Goal: Use online tool/utility: Utilize a website feature to perform a specific function

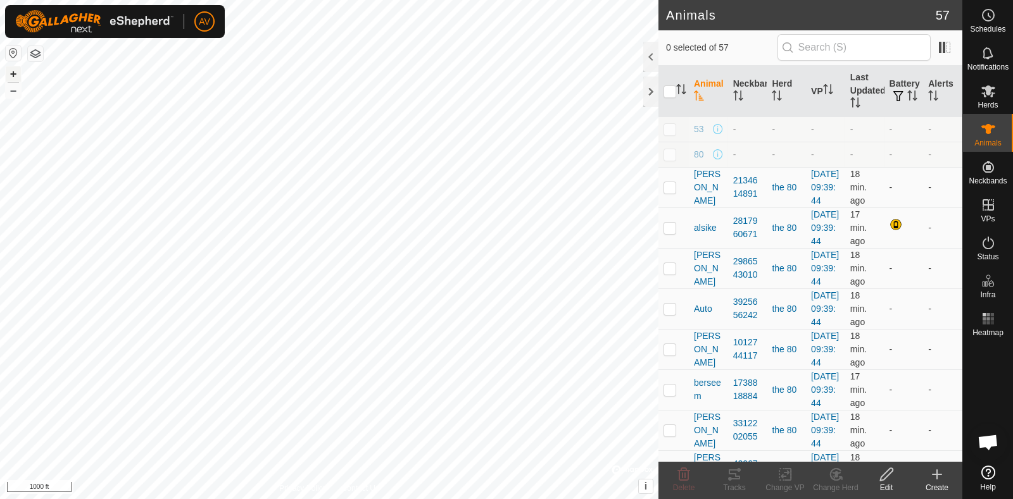
click at [15, 73] on button "+" at bounding box center [13, 73] width 15 height 15
click at [12, 71] on button "+" at bounding box center [13, 73] width 15 height 15
checkbox input "true"
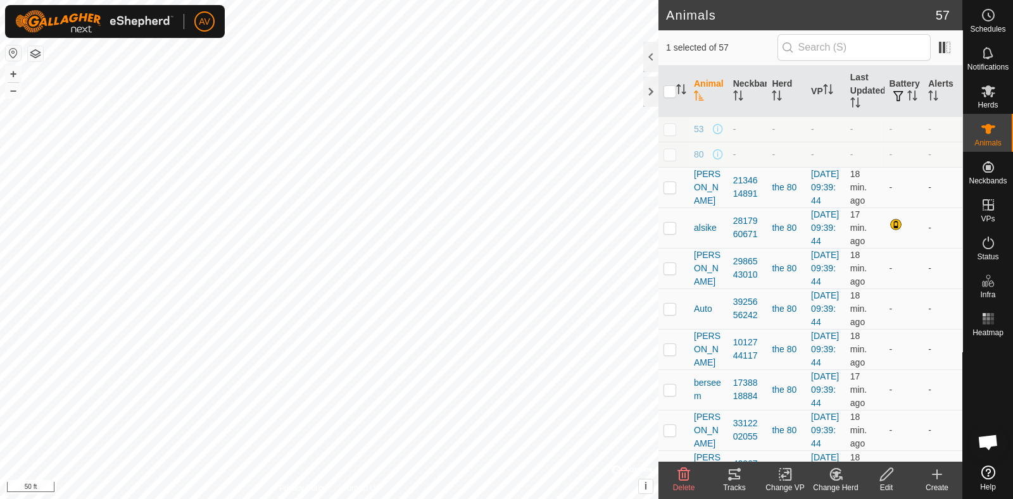
click at [722, 473] on tracks-svg-icon at bounding box center [734, 474] width 51 height 15
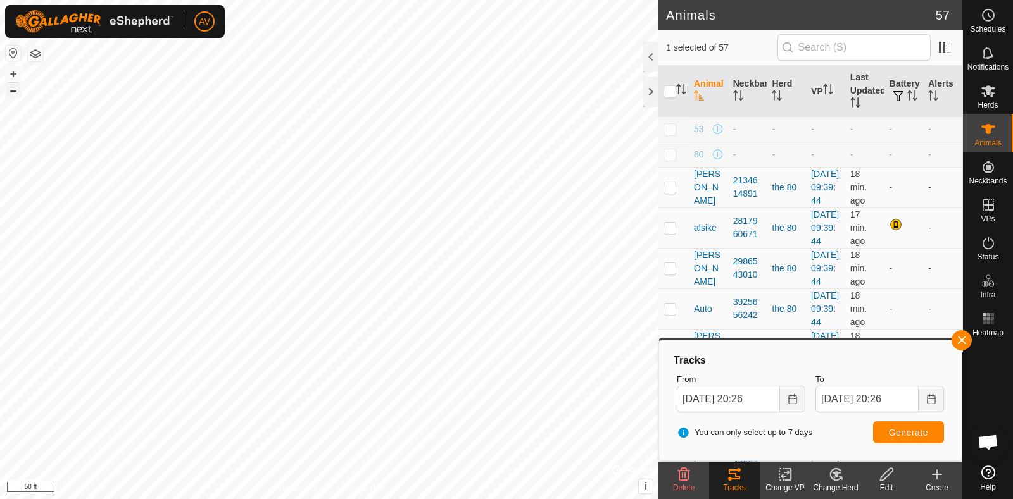
click at [8, 89] on button "–" at bounding box center [13, 90] width 15 height 15
checkbox input "true"
checkbox input "false"
click at [919, 428] on span "Generate" at bounding box center [908, 433] width 39 height 10
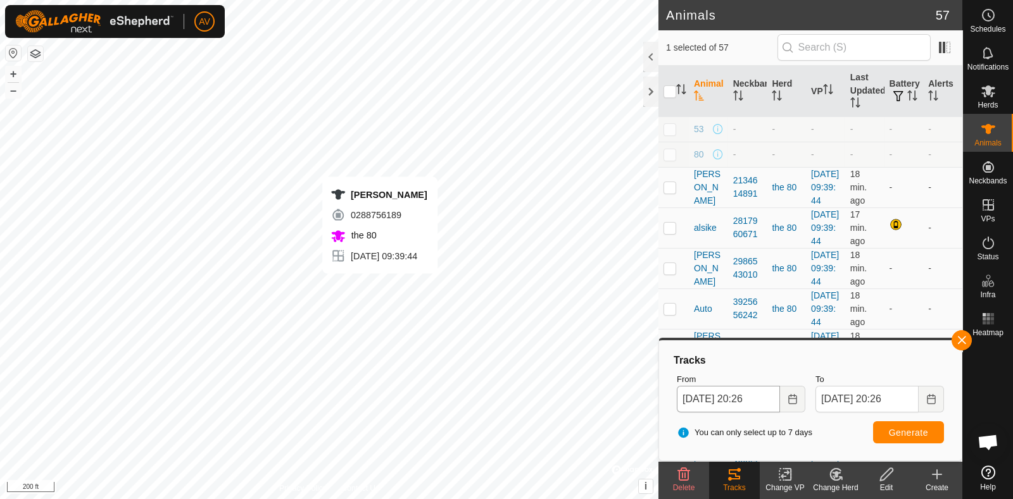
checkbox input "false"
checkbox input "true"
click at [891, 435] on span "Generate" at bounding box center [908, 433] width 39 height 10
click at [13, 74] on button "+" at bounding box center [13, 73] width 15 height 15
click at [960, 343] on button "button" at bounding box center [961, 340] width 20 height 20
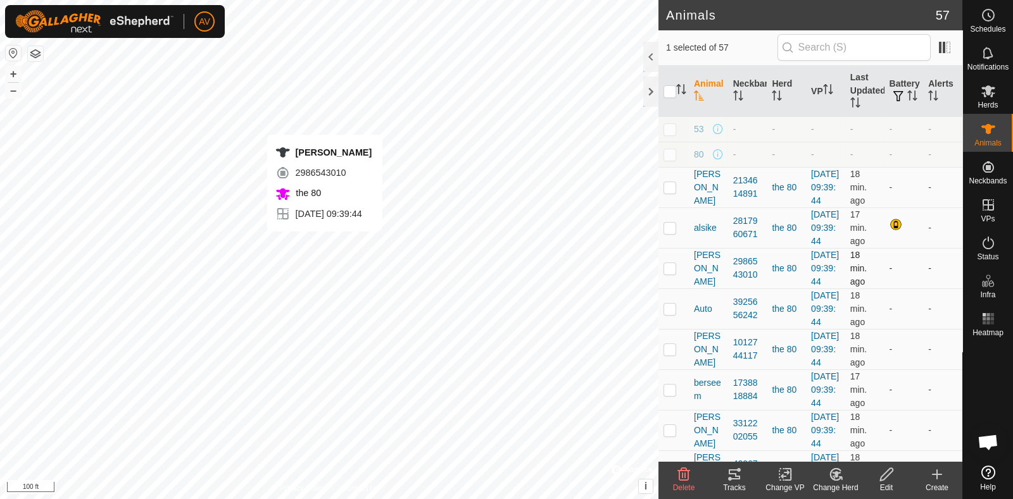
checkbox input "true"
checkbox input "false"
click at [730, 479] on icon at bounding box center [734, 475] width 11 height 10
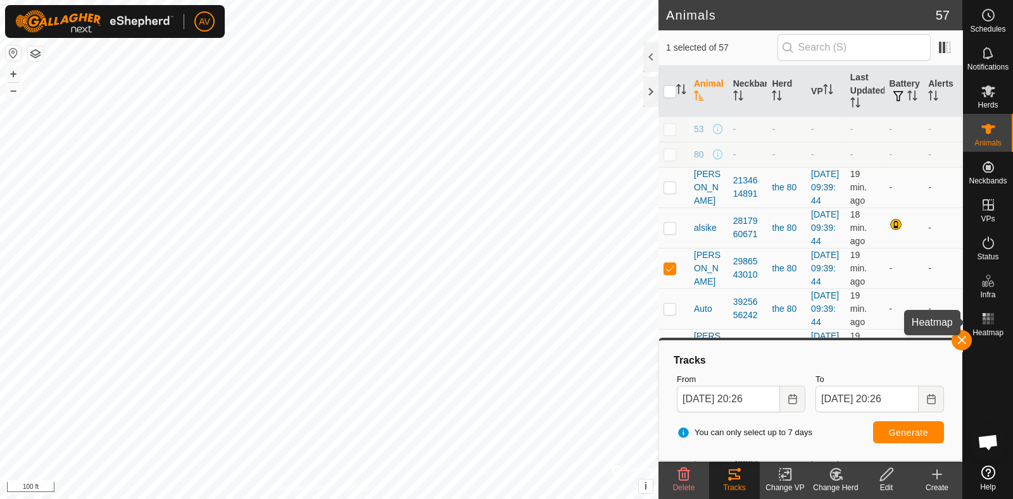
click at [980, 316] on icon at bounding box center [987, 318] width 15 height 15
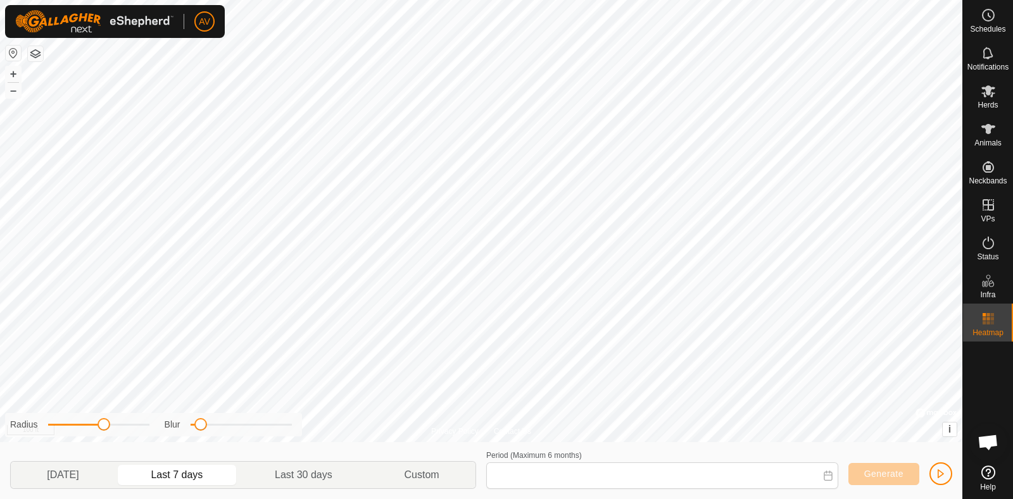
type input "[DATE] - [DATE]"
click at [876, 485] on button "Generate" at bounding box center [883, 474] width 71 height 22
click at [16, 91] on button "–" at bounding box center [13, 90] width 15 height 15
click at [8, 70] on button "+" at bounding box center [13, 73] width 15 height 15
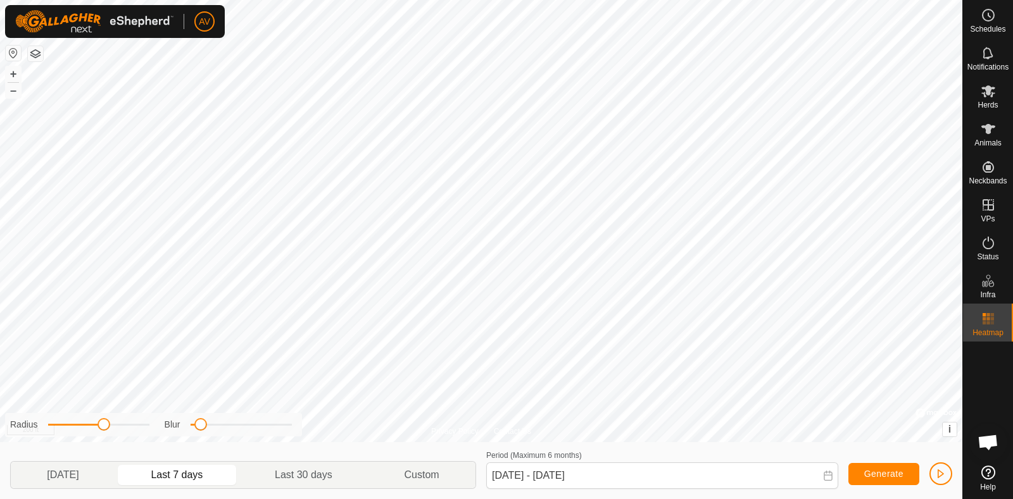
click at [13, 98] on div "+ –" at bounding box center [13, 82] width 16 height 33
click at [15, 93] on button "–" at bounding box center [13, 90] width 15 height 15
click at [955, 468] on div "Period (Maximum 6 months) [DATE] - [DATE] Generate" at bounding box center [719, 468] width 476 height 42
click at [938, 476] on span "button" at bounding box center [940, 474] width 10 height 10
